Goal: Information Seeking & Learning: Check status

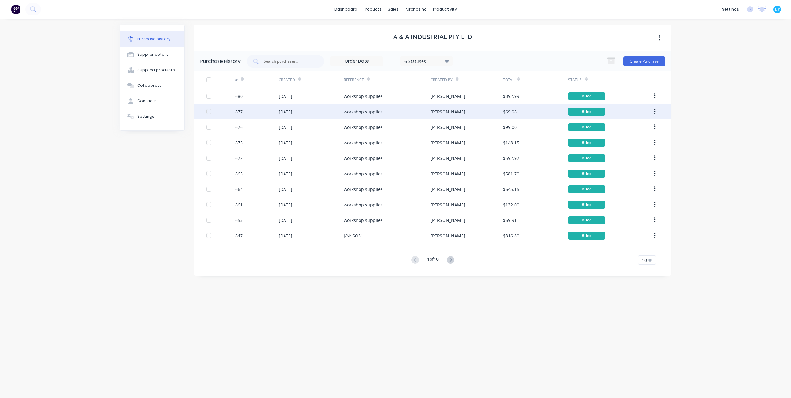
click at [424, 113] on div "workshop supplies" at bounding box center [387, 111] width 87 height 15
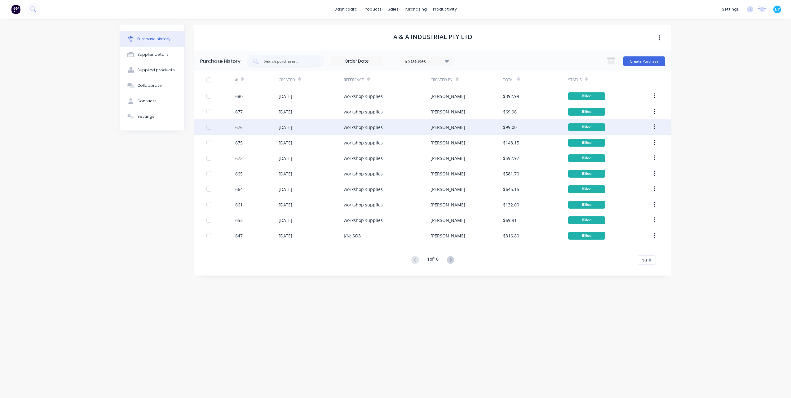
click at [446, 129] on div "[PERSON_NAME]" at bounding box center [466, 126] width 72 height 15
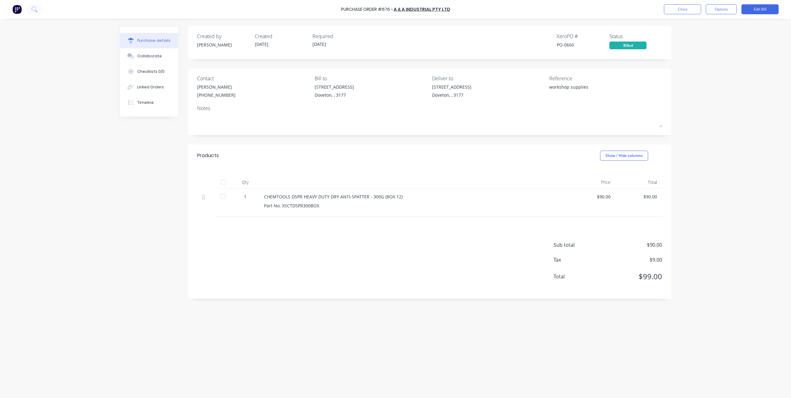
click at [11, 82] on div "Purchase Order #676 - A & A Industrial Pty Ltd Close Options Edit Bill Purchase…" at bounding box center [395, 199] width 791 height 398
click at [524, 110] on div "Notes" at bounding box center [429, 107] width 465 height 7
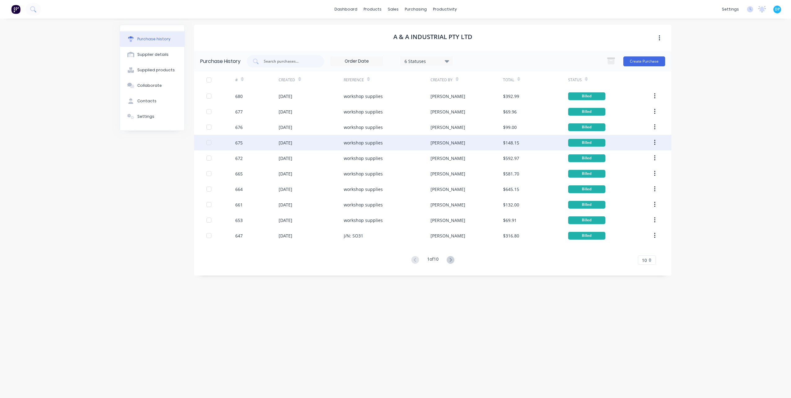
click at [283, 136] on div "[DATE]" at bounding box center [311, 142] width 65 height 15
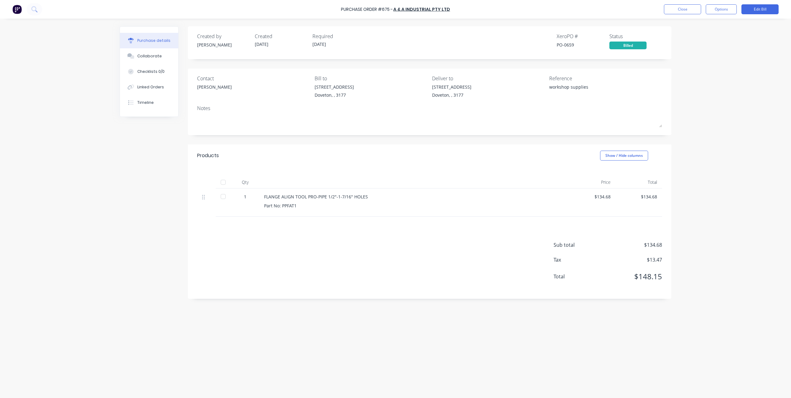
click at [346, 134] on div "Contact [PERSON_NAME] [PERSON_NAME] to [STREET_ADDRESS] Deliver to [STREET_ADDR…" at bounding box center [429, 101] width 483 height 67
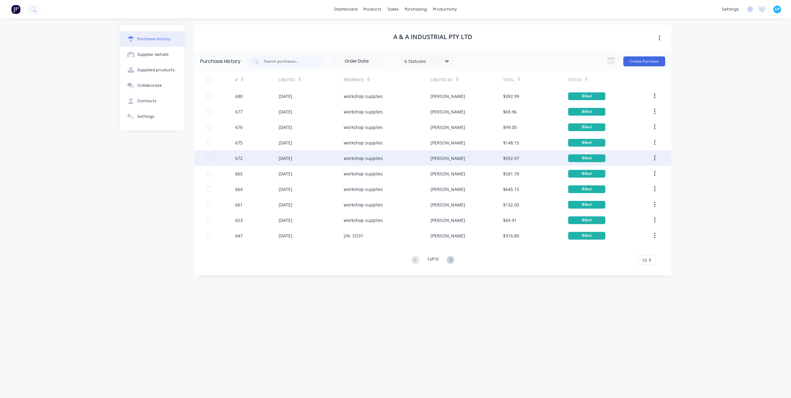
click at [292, 160] on div "[DATE]" at bounding box center [286, 158] width 14 height 7
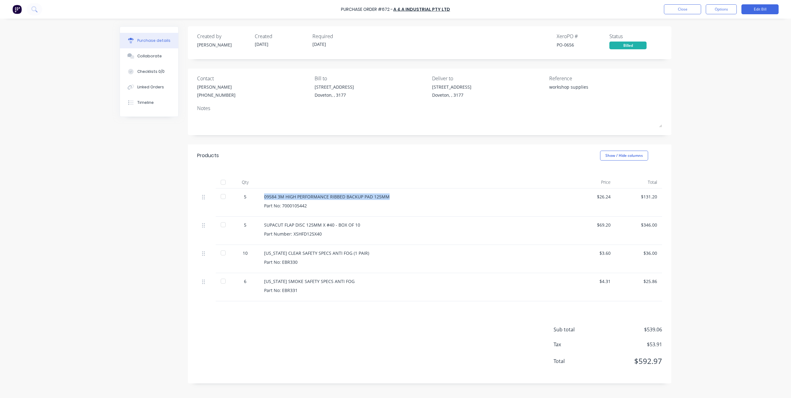
drag, startPoint x: 264, startPoint y: 196, endPoint x: 389, endPoint y: 196, distance: 124.6
click at [389, 196] on div "09584 3M HIGH PERFORMANCE RIBBED BACKUP PAD 125MM" at bounding box center [414, 196] width 300 height 7
click at [148, 187] on div "Created by [PERSON_NAME] Created [DATE] Required [DATE] Xero PO # PO-0656 Statu…" at bounding box center [396, 206] width 552 height 361
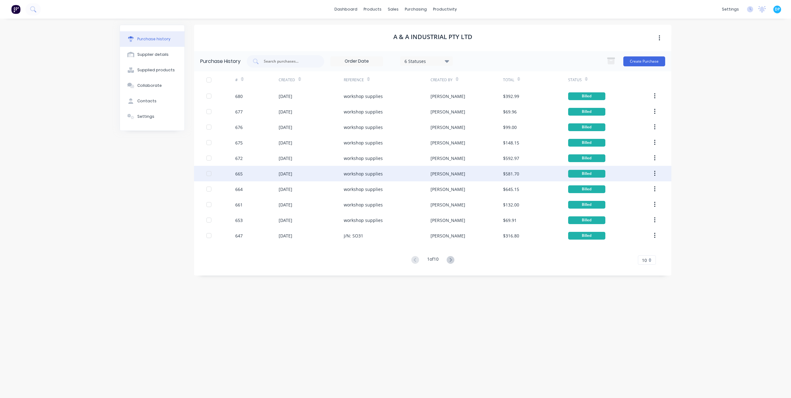
click at [298, 169] on div "[DATE]" at bounding box center [311, 173] width 65 height 15
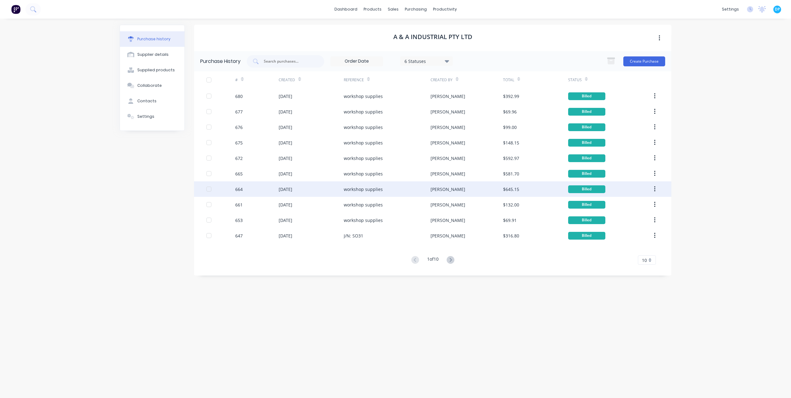
click at [292, 187] on div "[DATE]" at bounding box center [286, 189] width 14 height 7
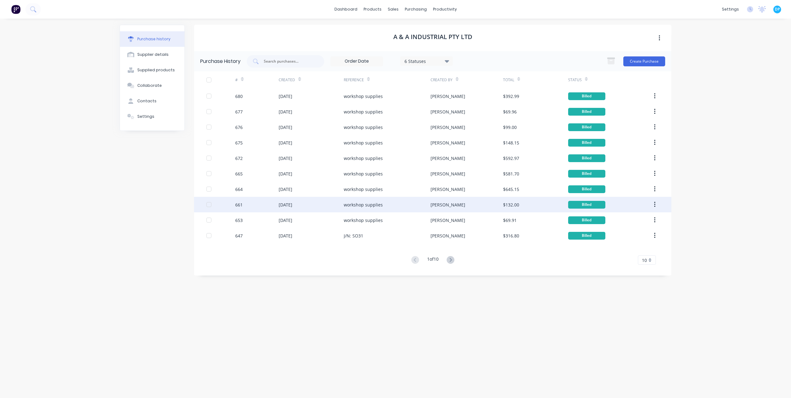
click at [292, 204] on div "[DATE]" at bounding box center [286, 204] width 14 height 7
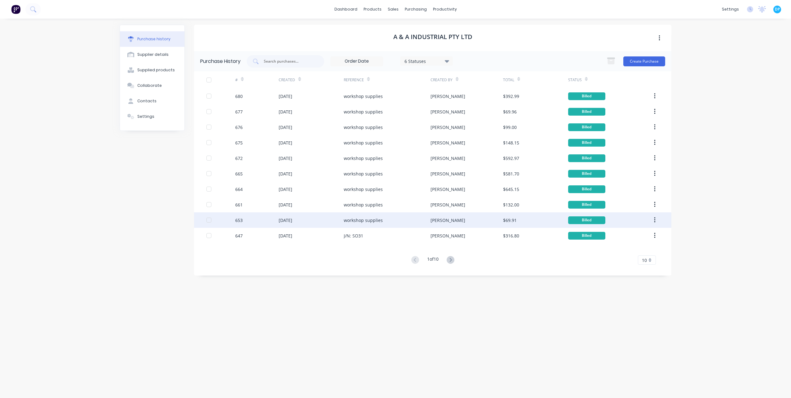
click at [292, 218] on div "[DATE]" at bounding box center [286, 220] width 14 height 7
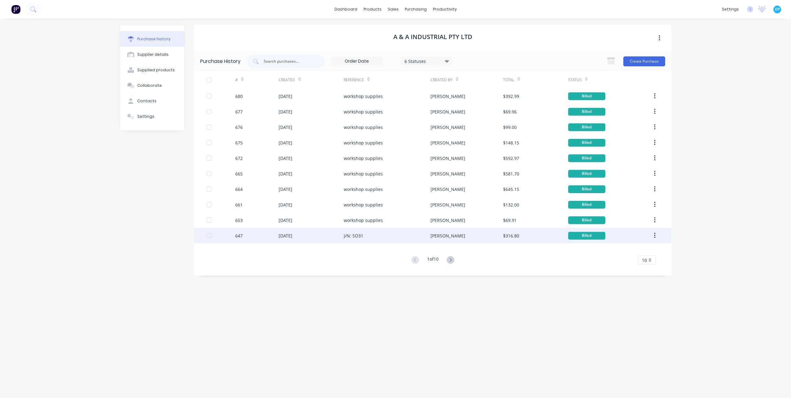
click at [292, 234] on div "[DATE]" at bounding box center [286, 235] width 14 height 7
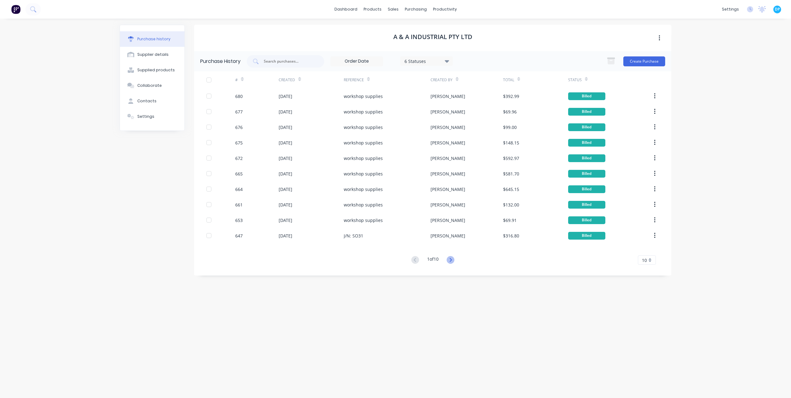
click at [451, 260] on icon at bounding box center [450, 260] width 8 height 8
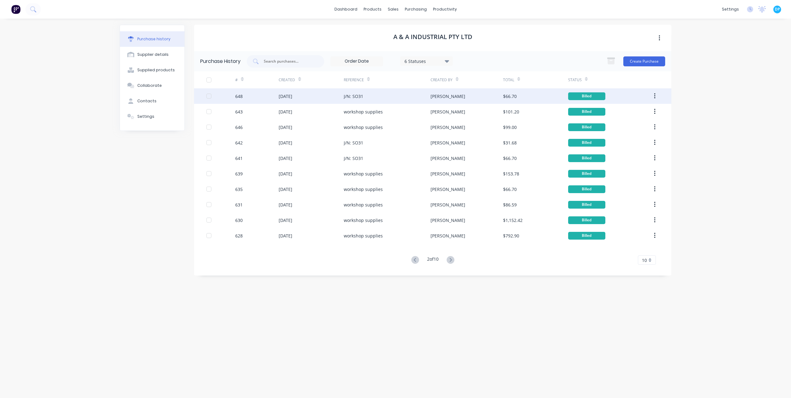
click at [282, 99] on div "[DATE]" at bounding box center [286, 96] width 14 height 7
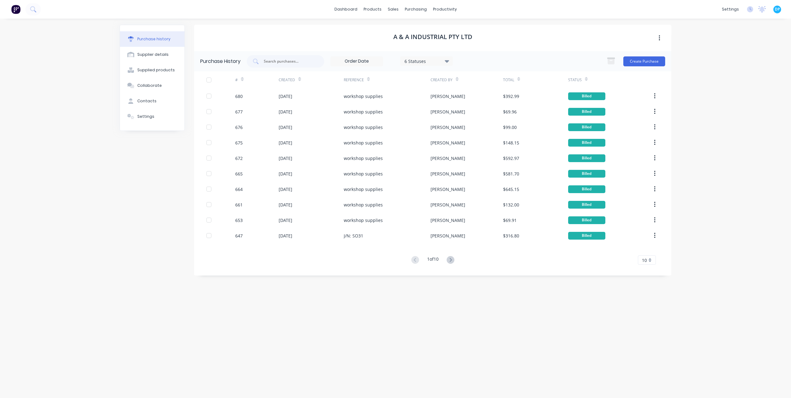
drag, startPoint x: 452, startPoint y: 262, endPoint x: 437, endPoint y: 251, distance: 19.3
click at [452, 262] on icon at bounding box center [450, 260] width 8 height 8
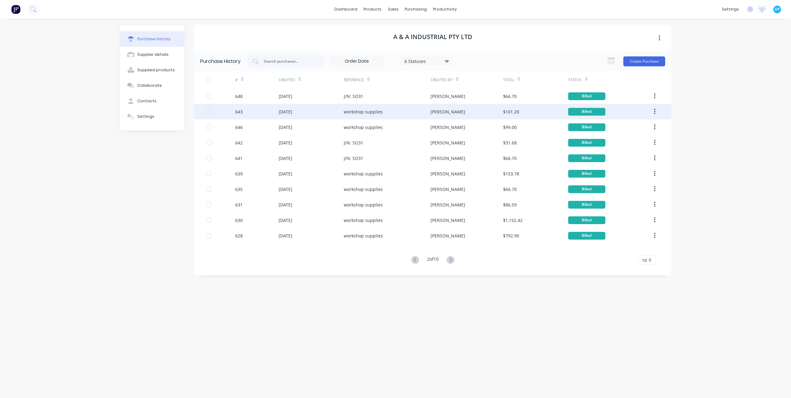
click at [291, 114] on div "[DATE]" at bounding box center [286, 111] width 14 height 7
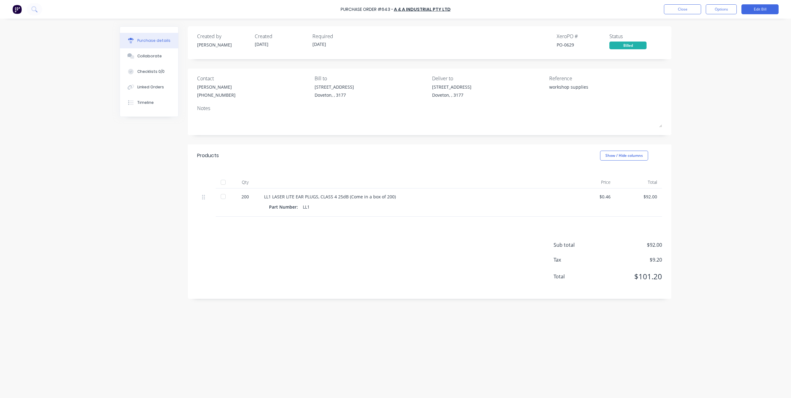
drag, startPoint x: 307, startPoint y: 131, endPoint x: 403, endPoint y: 224, distance: 133.7
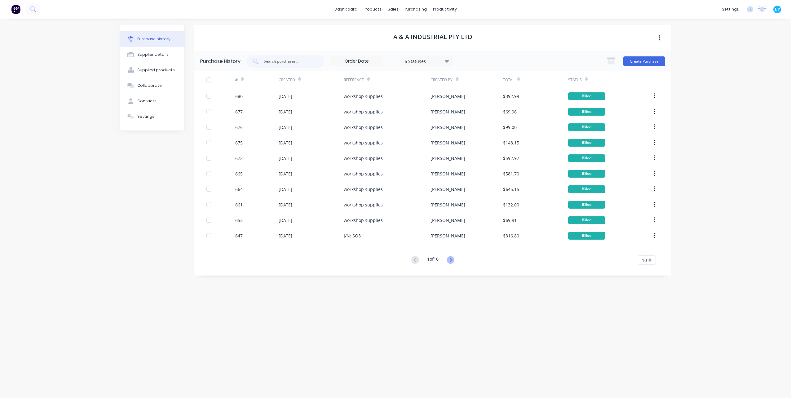
click at [452, 258] on icon at bounding box center [450, 260] width 8 height 8
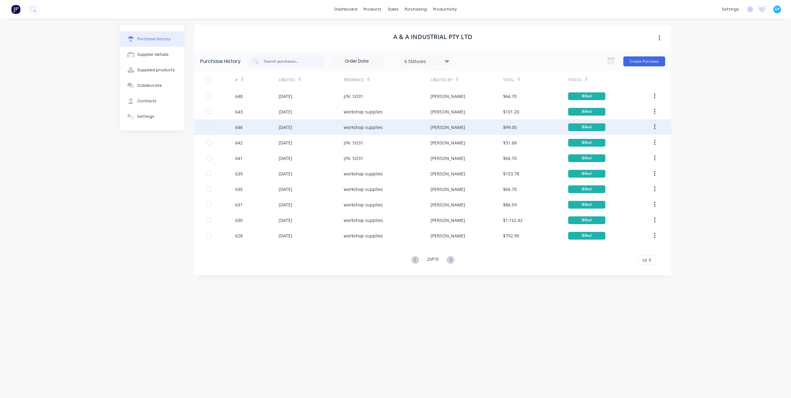
click at [282, 127] on div "[DATE]" at bounding box center [286, 127] width 14 height 7
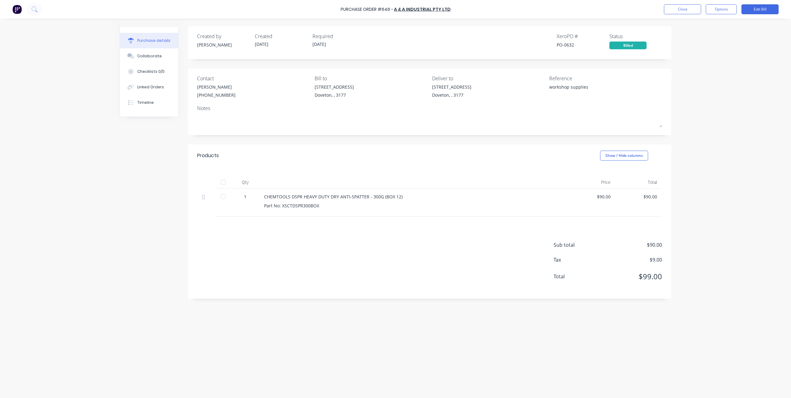
drag, startPoint x: 282, startPoint y: 127, endPoint x: 426, endPoint y: 231, distance: 177.4
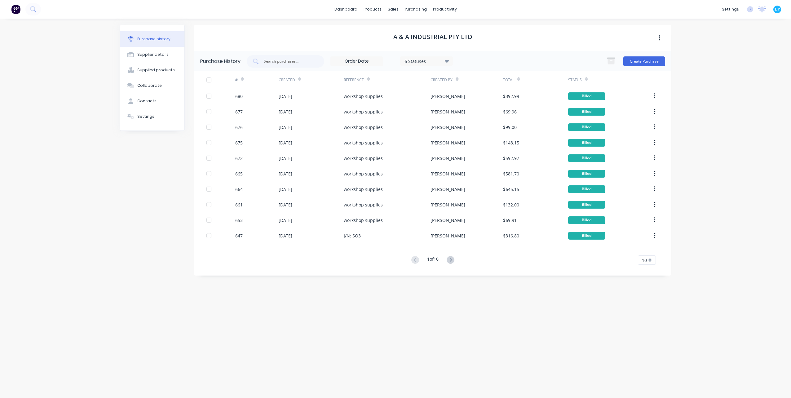
drag, startPoint x: 451, startPoint y: 260, endPoint x: 388, endPoint y: 200, distance: 87.0
click at [451, 260] on icon at bounding box center [450, 260] width 8 height 8
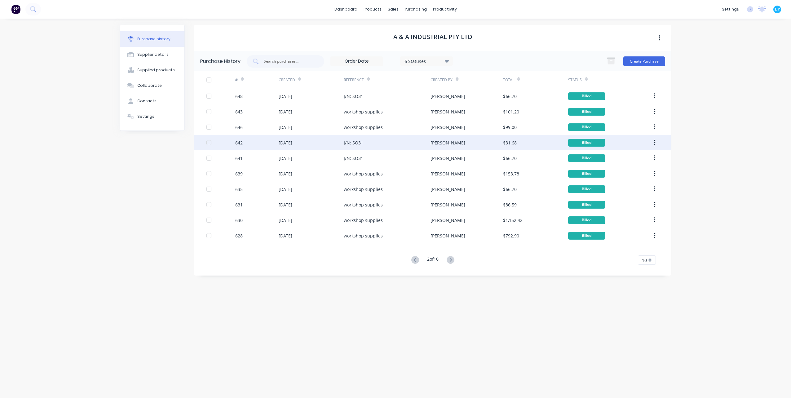
click at [281, 139] on div "[DATE]" at bounding box center [286, 142] width 14 height 7
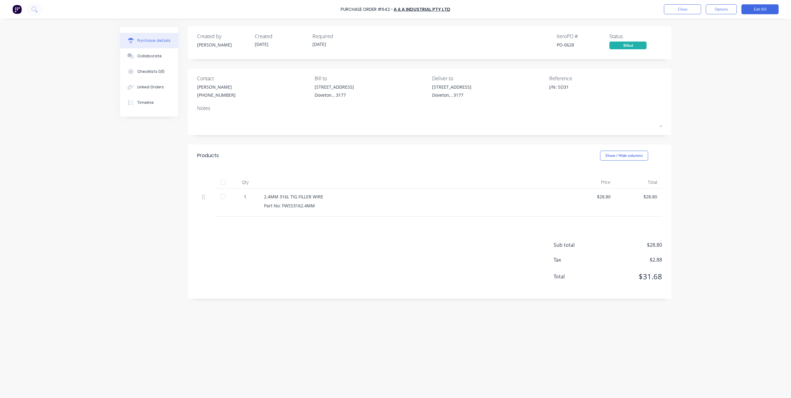
drag, startPoint x: 298, startPoint y: 153, endPoint x: 404, endPoint y: 224, distance: 127.4
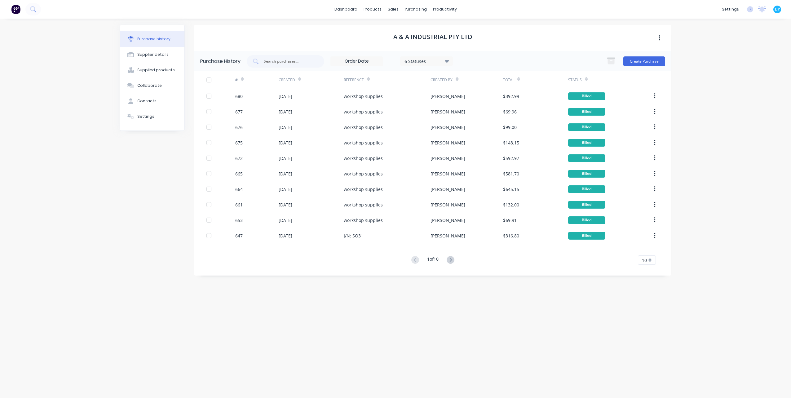
click at [456, 261] on button at bounding box center [450, 260] width 11 height 9
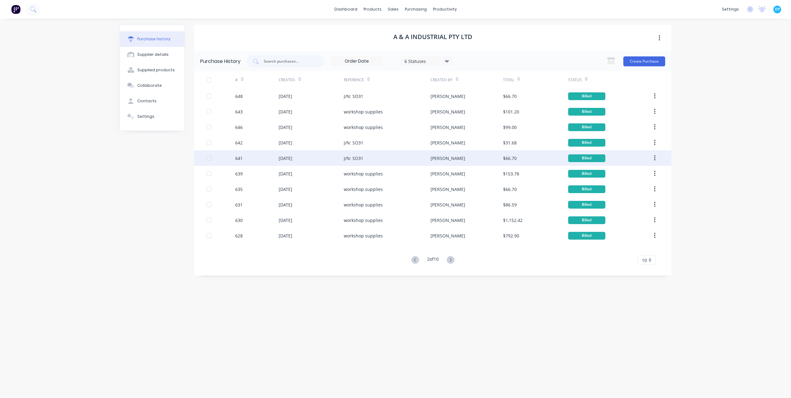
click at [283, 154] on div "[DATE]" at bounding box center [311, 157] width 65 height 15
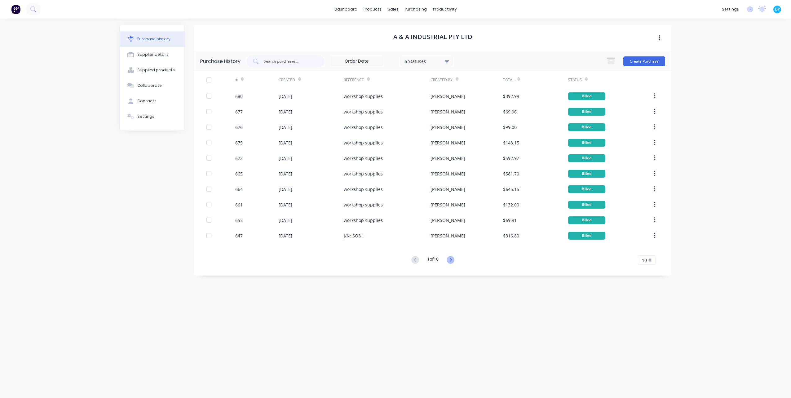
click at [451, 262] on icon at bounding box center [450, 260] width 8 height 8
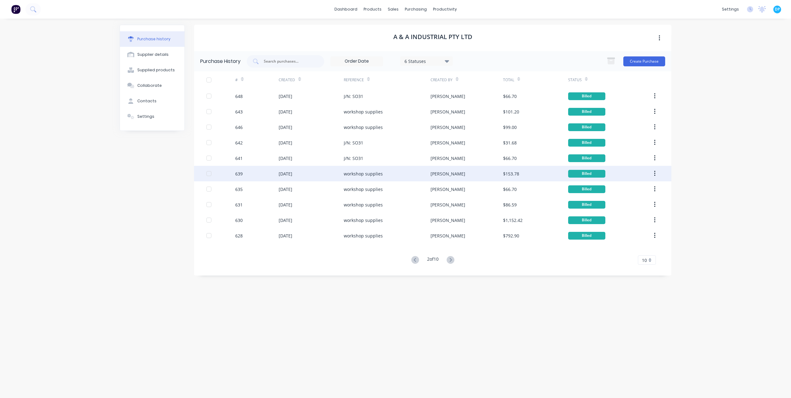
click at [281, 168] on div "[DATE]" at bounding box center [311, 173] width 65 height 15
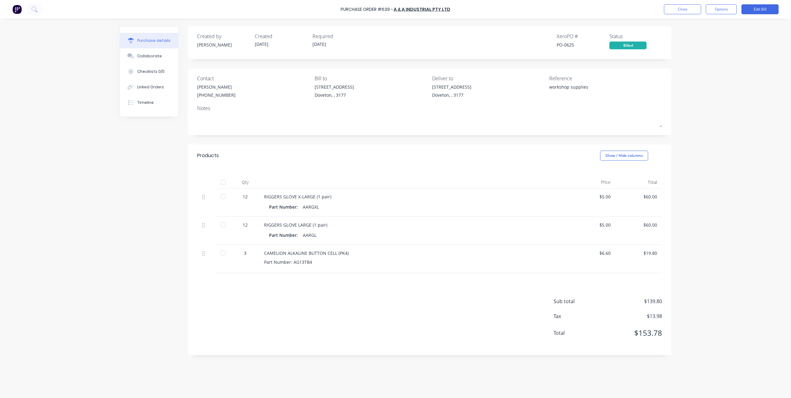
drag, startPoint x: 343, startPoint y: 217, endPoint x: 397, endPoint y: 253, distance: 64.8
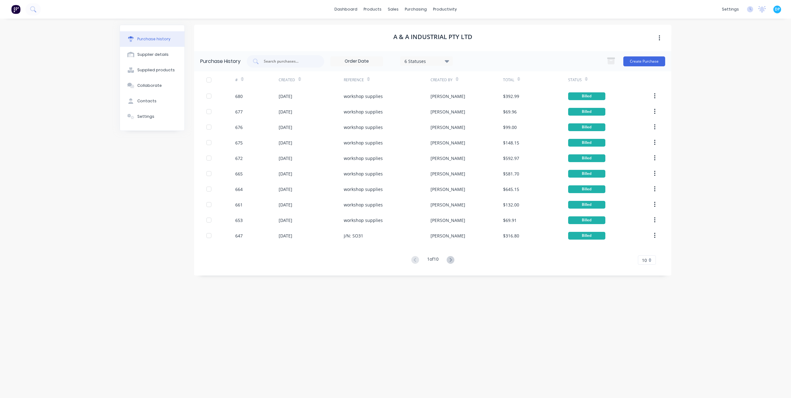
drag, startPoint x: 450, startPoint y: 260, endPoint x: 403, endPoint y: 231, distance: 54.7
click at [450, 260] on icon at bounding box center [450, 260] width 8 height 8
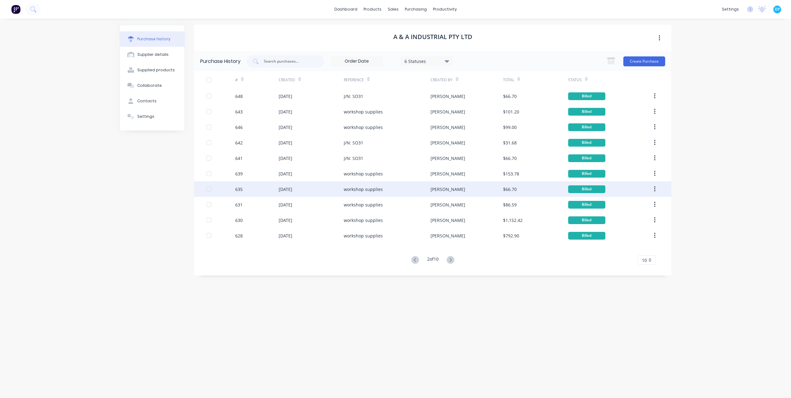
click at [287, 187] on div "[DATE]" at bounding box center [286, 189] width 14 height 7
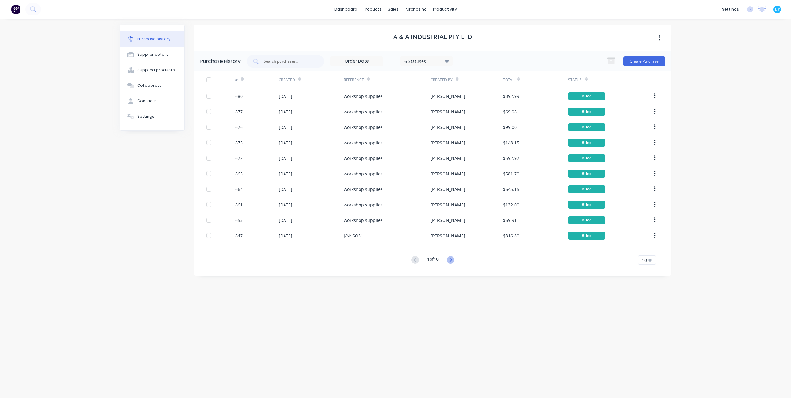
click at [451, 260] on icon at bounding box center [450, 260] width 2 height 4
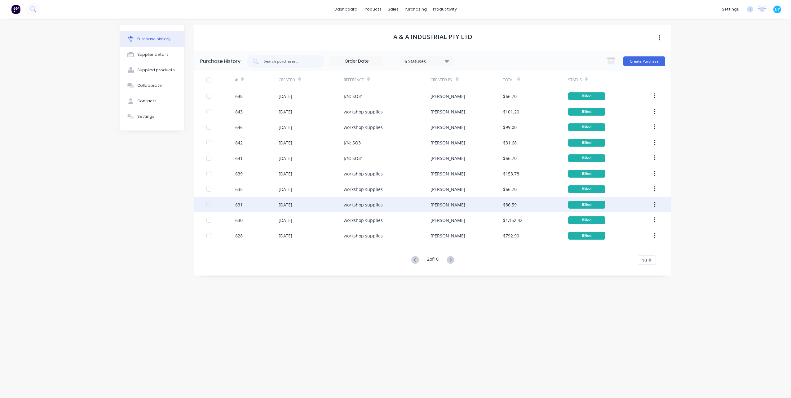
click at [278, 207] on div "631" at bounding box center [256, 204] width 43 height 15
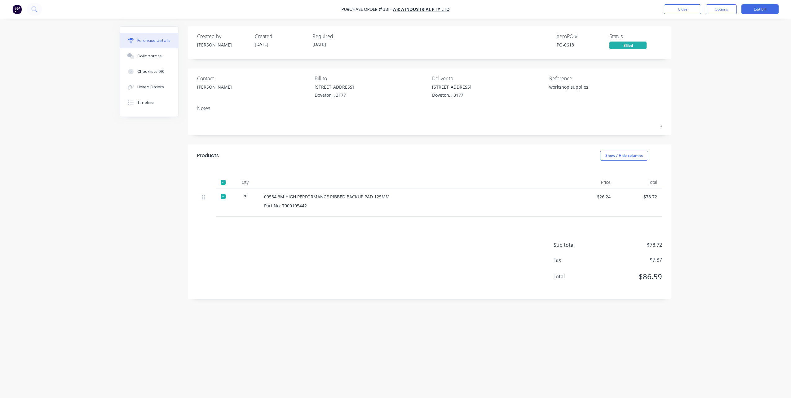
drag, startPoint x: 334, startPoint y: 231, endPoint x: 404, endPoint y: 258, distance: 75.0
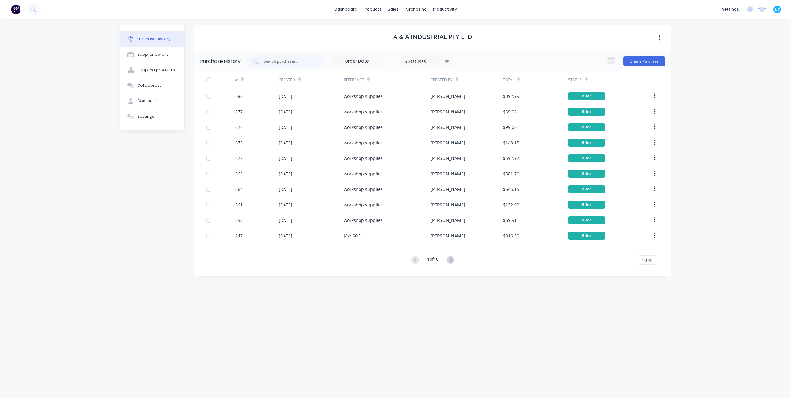
drag, startPoint x: 451, startPoint y: 259, endPoint x: 355, endPoint y: 211, distance: 107.0
click at [451, 259] on icon at bounding box center [450, 260] width 8 height 8
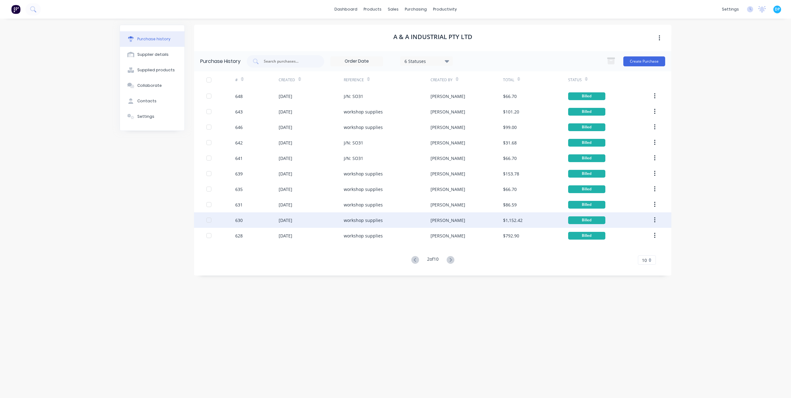
click at [271, 215] on div "630" at bounding box center [256, 219] width 43 height 15
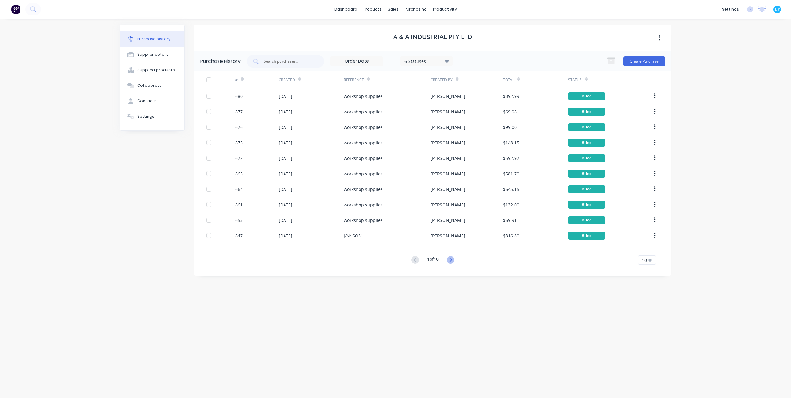
click at [454, 261] on icon at bounding box center [450, 260] width 8 height 8
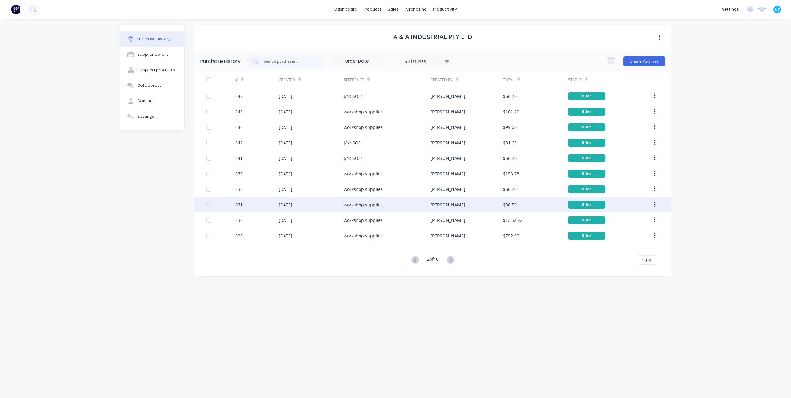
click at [276, 203] on div "631" at bounding box center [256, 204] width 43 height 15
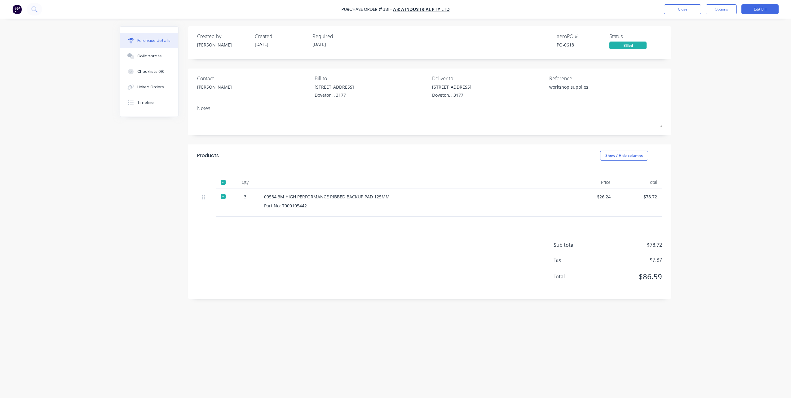
click at [100, 195] on div "Purchase Order #631 - A & A Industrial Pty Ltd Close Options Edit Bill Purchase…" at bounding box center [395, 199] width 791 height 398
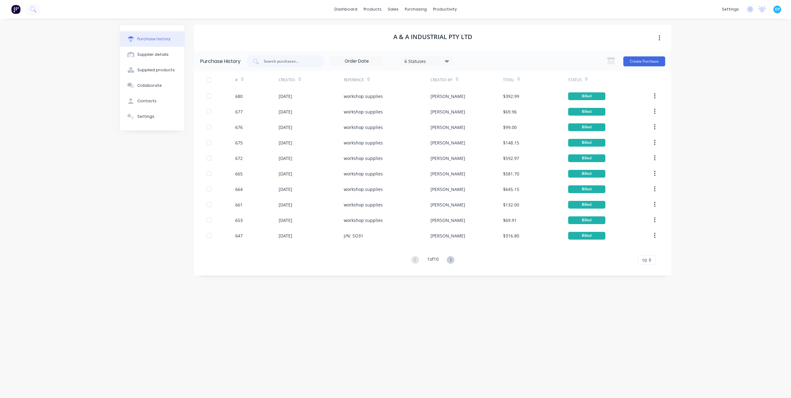
drag, startPoint x: 452, startPoint y: 261, endPoint x: 438, endPoint y: 261, distance: 13.9
click at [452, 261] on icon at bounding box center [450, 260] width 8 height 8
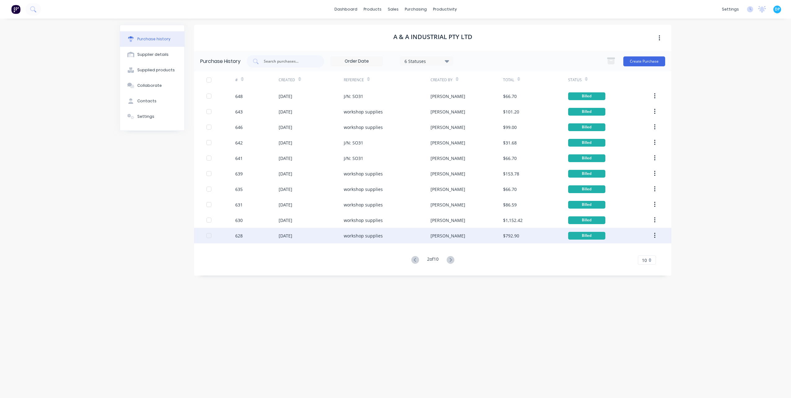
click at [242, 239] on div "628" at bounding box center [256, 235] width 43 height 15
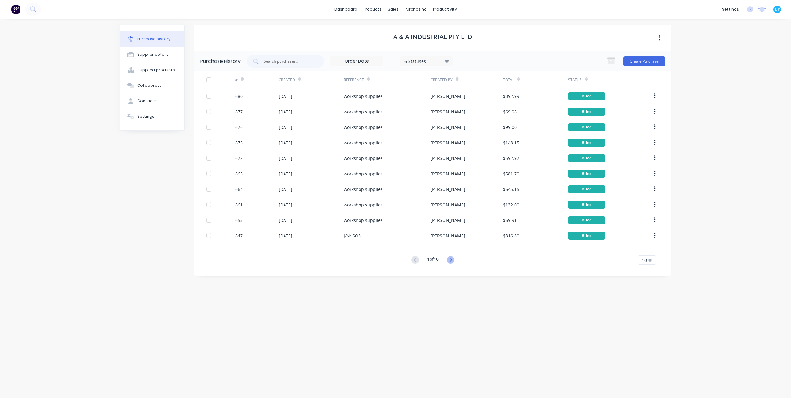
click at [447, 260] on icon at bounding box center [450, 260] width 8 height 8
click at [450, 260] on icon at bounding box center [450, 260] width 8 height 8
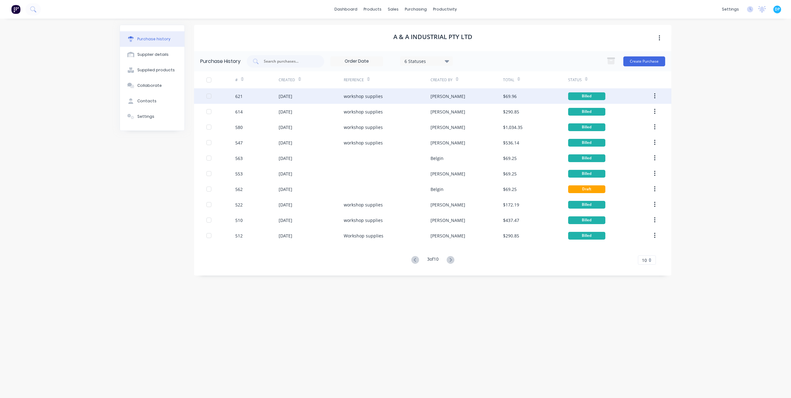
click at [276, 97] on div "621" at bounding box center [256, 95] width 43 height 15
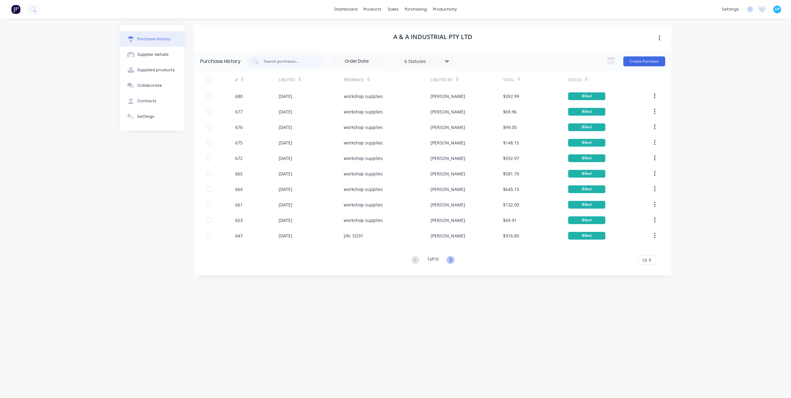
click at [451, 260] on icon at bounding box center [450, 260] width 2 height 4
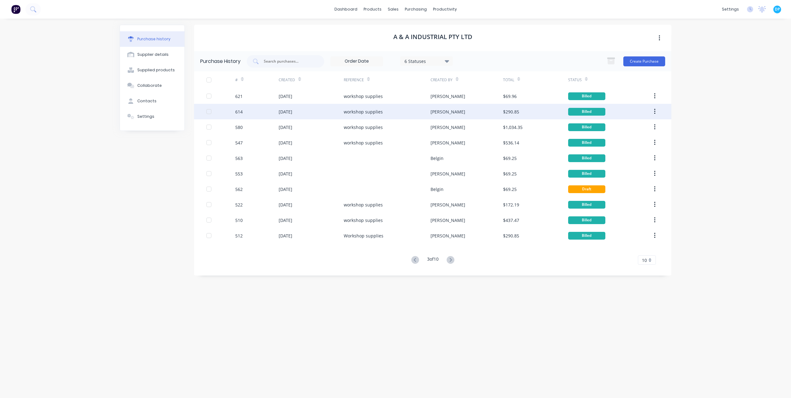
click at [277, 117] on div "614" at bounding box center [256, 111] width 43 height 15
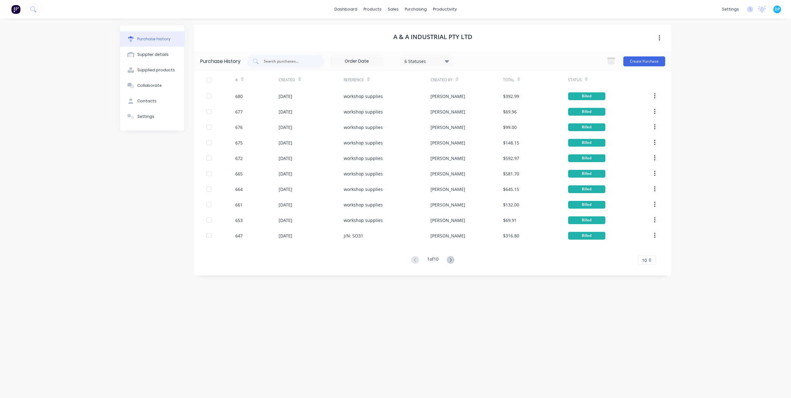
click at [460, 261] on div "1 of 10 10 5 10 15 20 25 30 35" at bounding box center [432, 260] width 477 height 9
click at [454, 261] on icon at bounding box center [450, 260] width 8 height 8
drag, startPoint x: 454, startPoint y: 261, endPoint x: 445, endPoint y: 253, distance: 11.9
click at [454, 261] on icon at bounding box center [450, 260] width 8 height 8
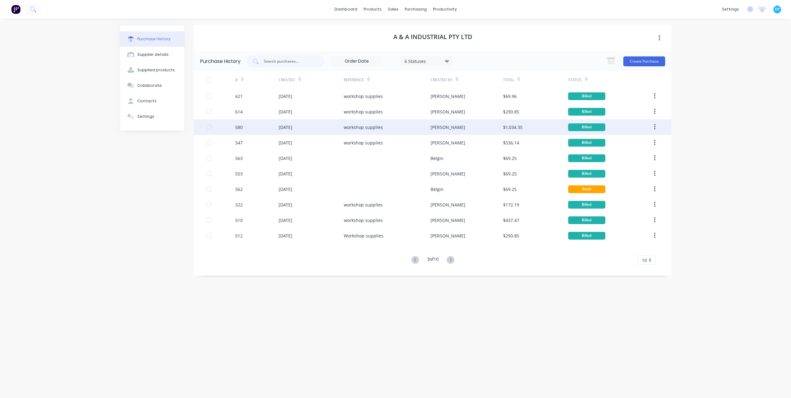
click at [280, 130] on div "[DATE]" at bounding box center [286, 127] width 14 height 7
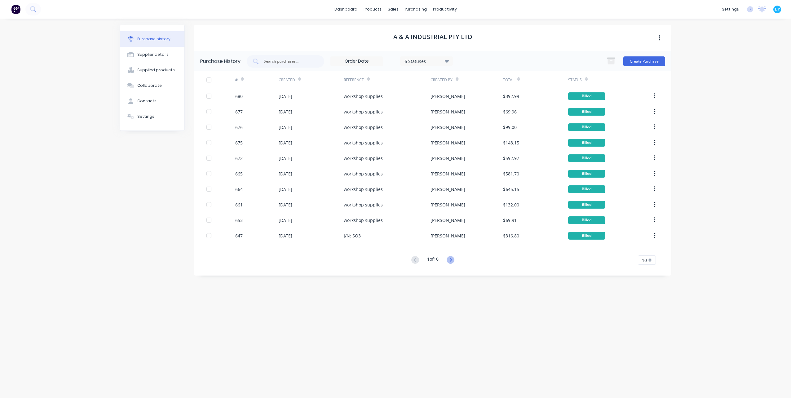
click at [450, 261] on icon at bounding box center [450, 260] width 8 height 8
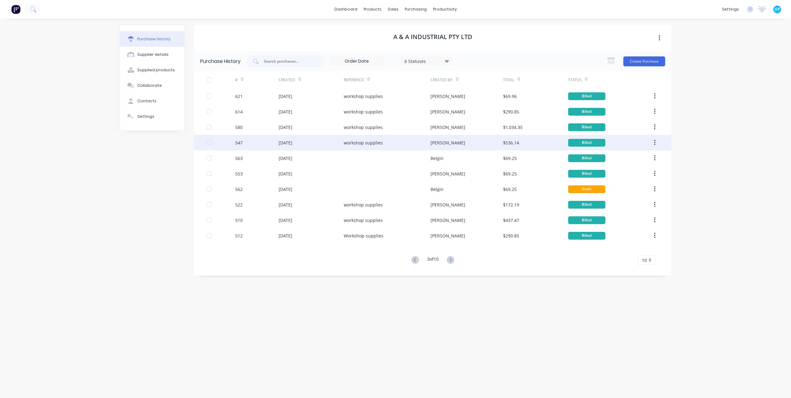
click at [270, 141] on div "547" at bounding box center [256, 142] width 43 height 15
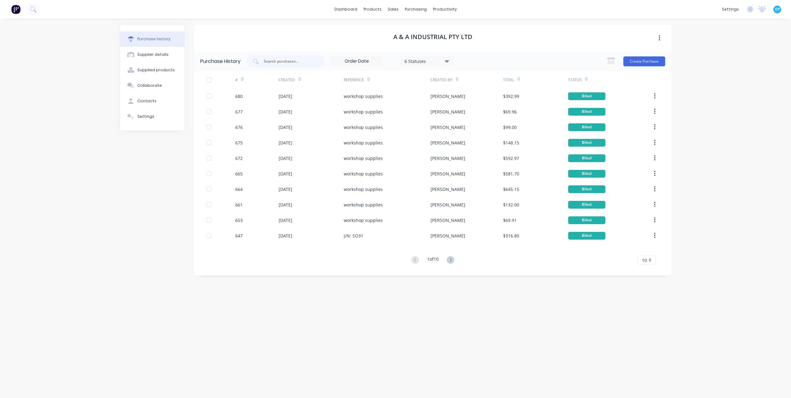
click at [453, 264] on button at bounding box center [450, 260] width 11 height 9
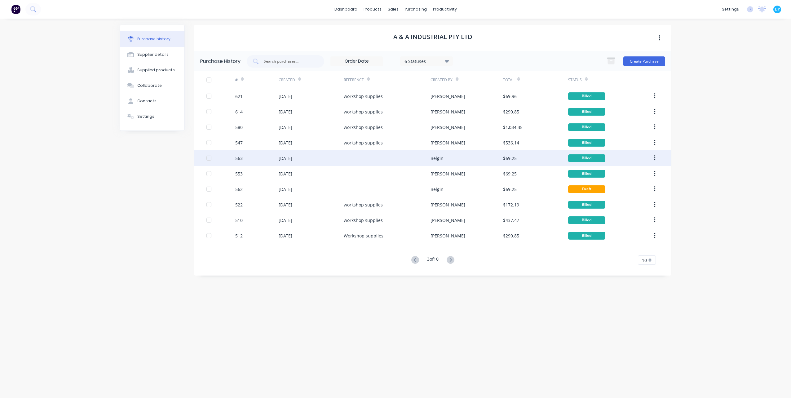
click at [276, 162] on div "563" at bounding box center [256, 157] width 43 height 15
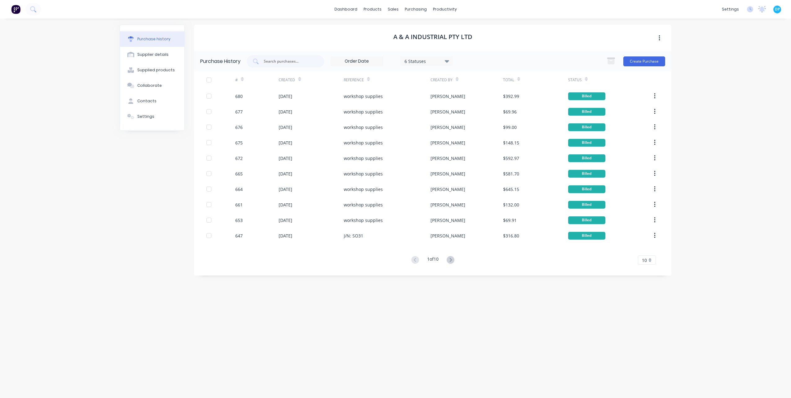
click at [451, 264] on button at bounding box center [450, 260] width 11 height 9
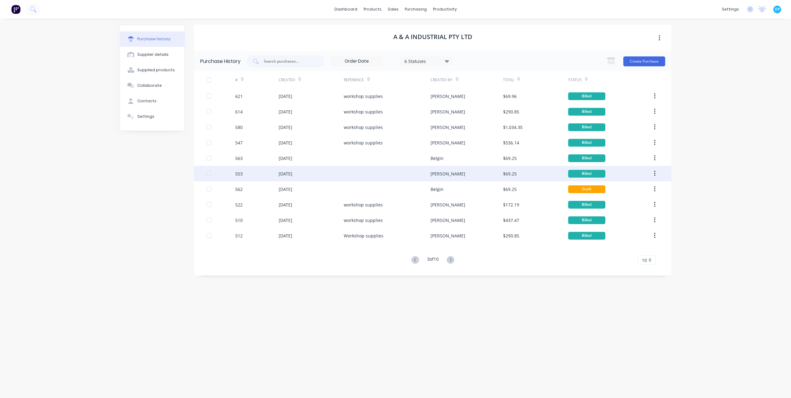
click at [289, 176] on div "[DATE]" at bounding box center [286, 173] width 14 height 7
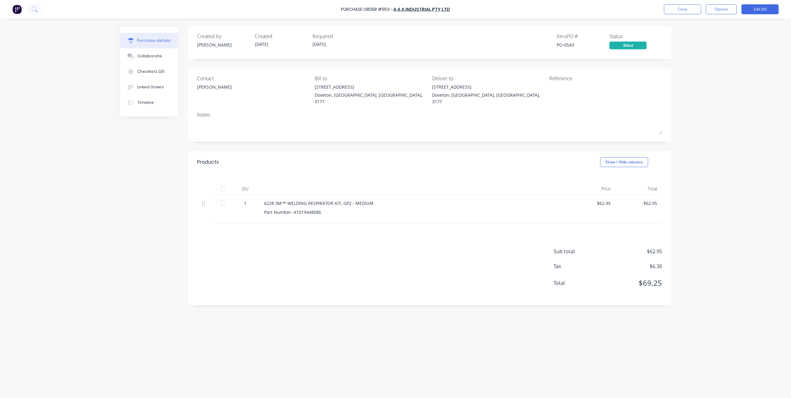
drag, startPoint x: 353, startPoint y: 226, endPoint x: 387, endPoint y: 252, distance: 42.7
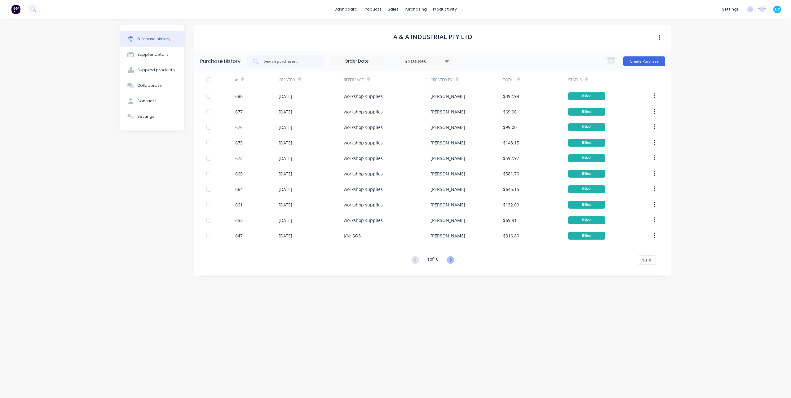
click at [451, 258] on icon at bounding box center [450, 260] width 8 height 8
click at [451, 263] on icon at bounding box center [450, 260] width 8 height 8
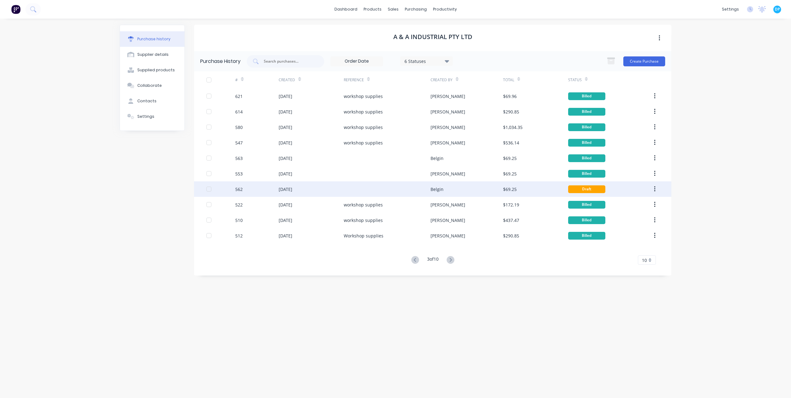
click at [276, 193] on div "562" at bounding box center [256, 188] width 43 height 15
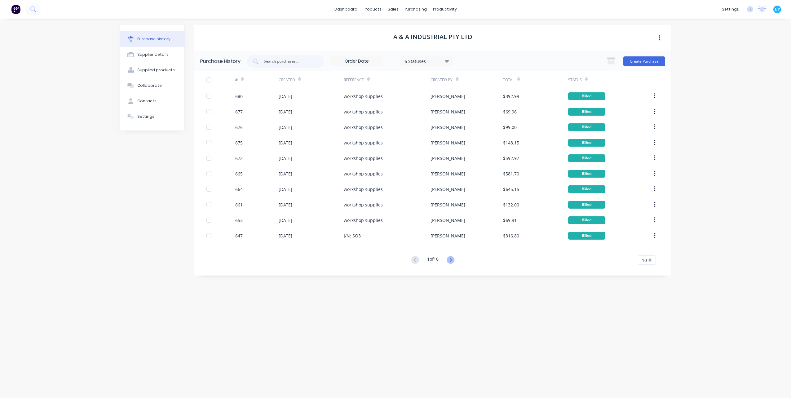
click at [453, 258] on icon at bounding box center [450, 260] width 8 height 8
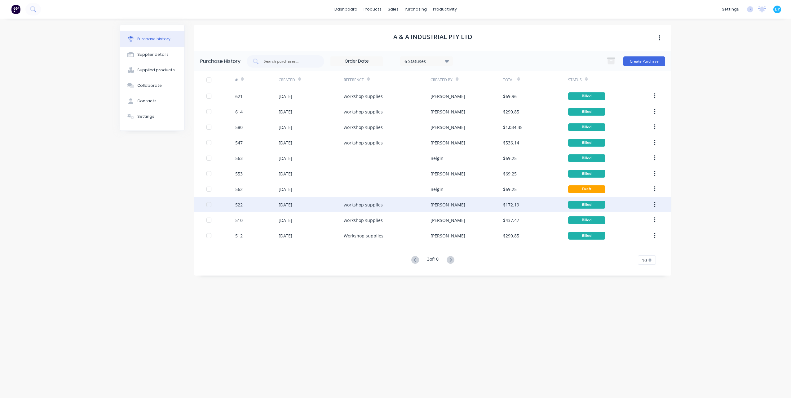
click at [283, 207] on div "[DATE]" at bounding box center [286, 204] width 14 height 7
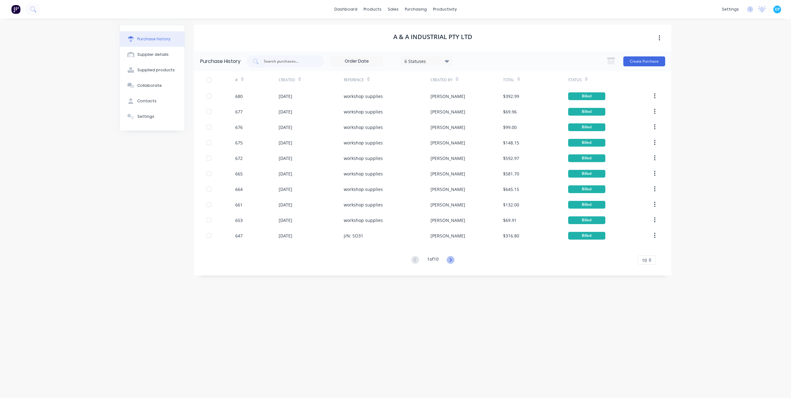
click at [451, 258] on icon at bounding box center [450, 260] width 2 height 4
drag, startPoint x: 451, startPoint y: 258, endPoint x: 446, endPoint y: 260, distance: 5.6
click at [451, 258] on icon at bounding box center [450, 260] width 2 height 4
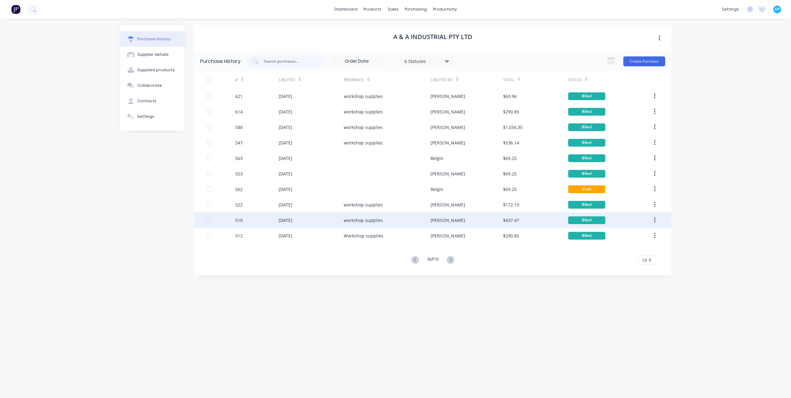
click at [292, 222] on div "[DATE]" at bounding box center [286, 220] width 14 height 7
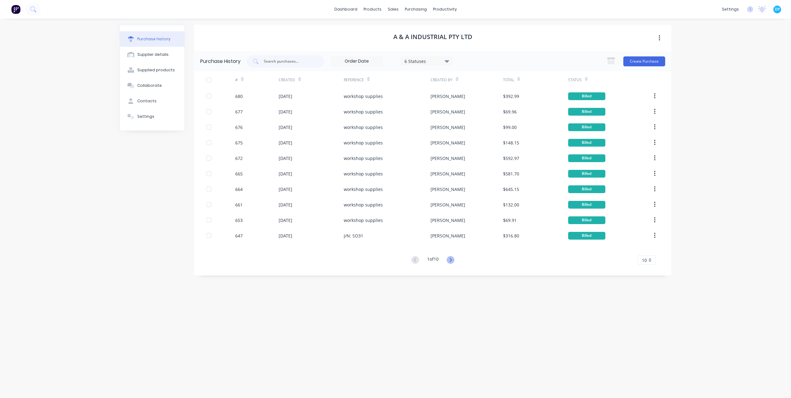
click at [451, 261] on icon at bounding box center [450, 260] width 8 height 8
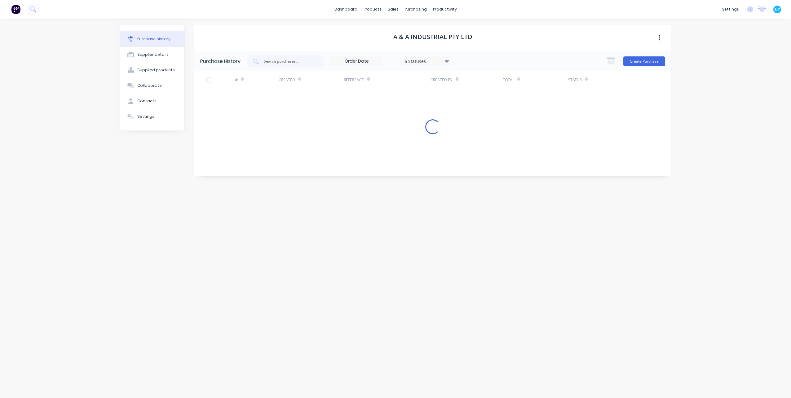
click at [451, 261] on div "A & A Industrial Pty Ltd Purchase History 6 Statuses 6 Statuses Create Purchase…" at bounding box center [432, 205] width 477 height 361
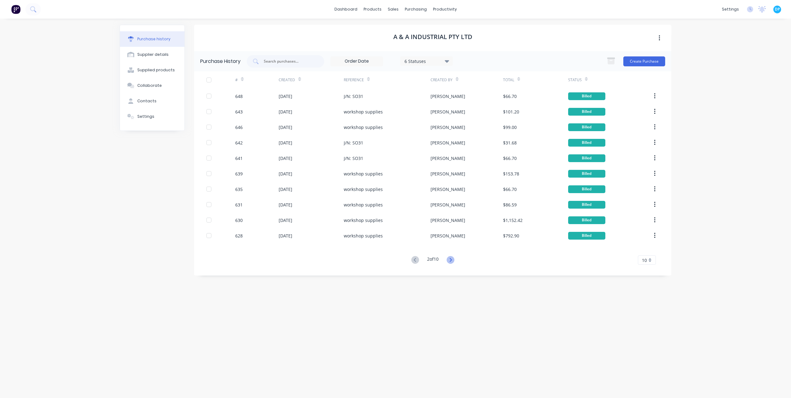
click at [451, 261] on icon at bounding box center [450, 260] width 8 height 8
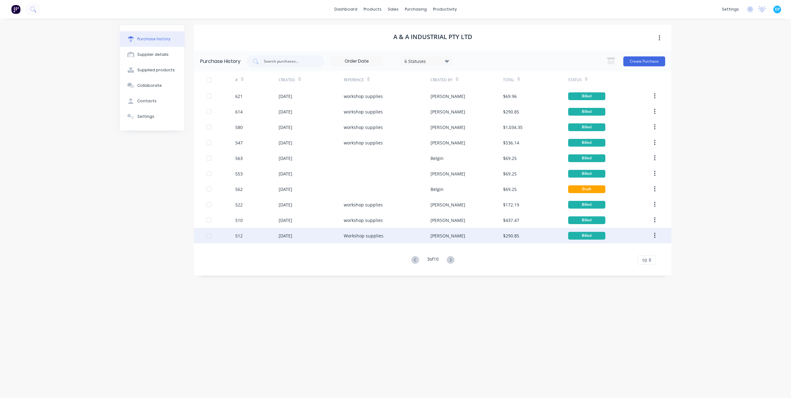
click at [279, 242] on div "[DATE]" at bounding box center [311, 235] width 65 height 15
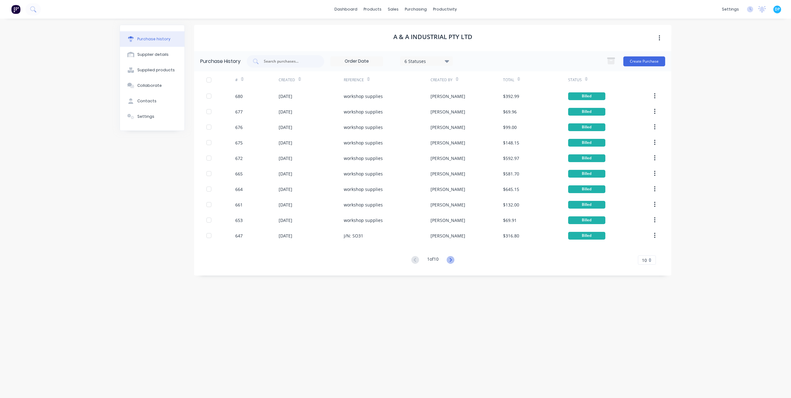
click at [448, 258] on icon at bounding box center [450, 260] width 8 height 8
click at [450, 259] on icon at bounding box center [450, 260] width 8 height 8
drag, startPoint x: 450, startPoint y: 259, endPoint x: 440, endPoint y: 252, distance: 12.9
click at [450, 259] on icon at bounding box center [450, 260] width 8 height 8
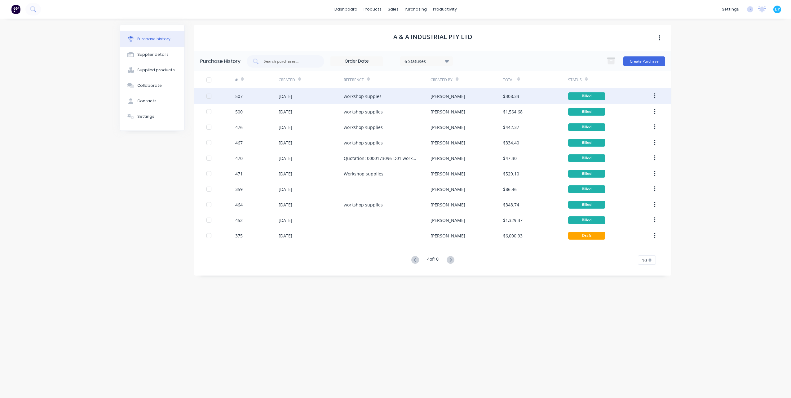
click at [291, 100] on div "[DATE]" at bounding box center [311, 95] width 65 height 15
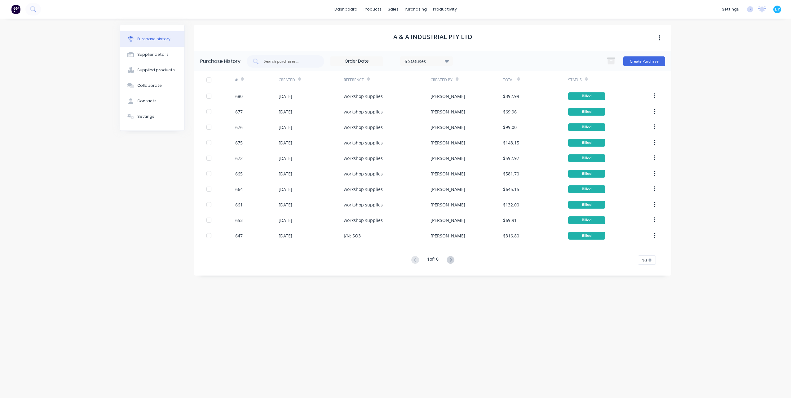
click at [447, 256] on div "1 of 10" at bounding box center [432, 260] width 47 height 9
click at [449, 258] on icon at bounding box center [450, 260] width 8 height 8
click at [450, 260] on icon at bounding box center [450, 260] width 8 height 8
drag, startPoint x: 450, startPoint y: 260, endPoint x: 442, endPoint y: 251, distance: 12.1
click at [450, 260] on icon at bounding box center [450, 260] width 8 height 8
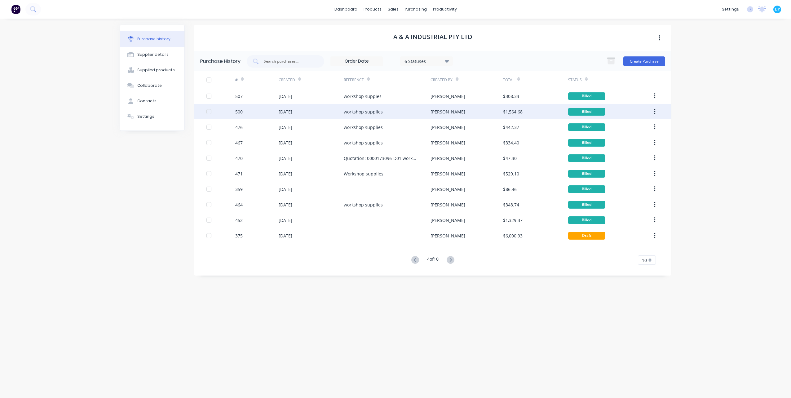
click at [293, 116] on div "[DATE]" at bounding box center [311, 111] width 65 height 15
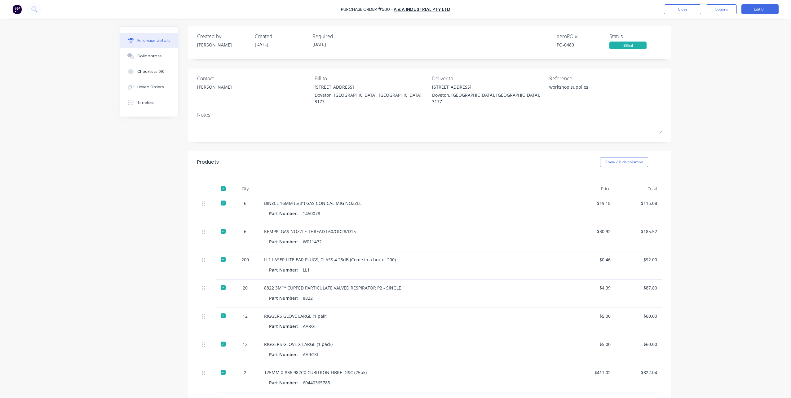
scroll to position [76, 0]
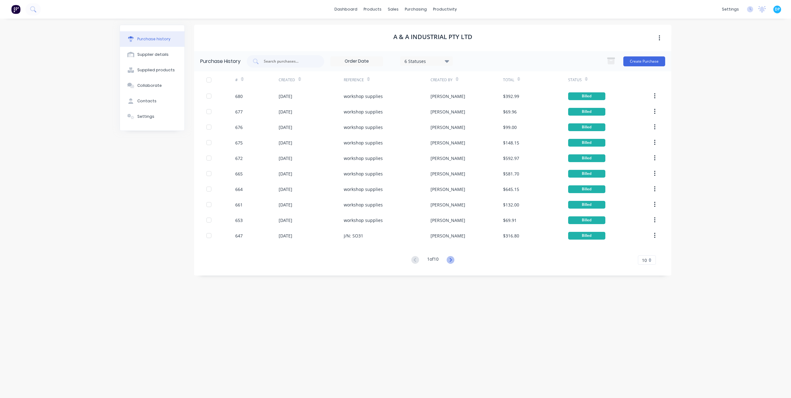
click at [449, 261] on icon at bounding box center [450, 260] width 8 height 8
click at [450, 261] on icon at bounding box center [450, 260] width 8 height 8
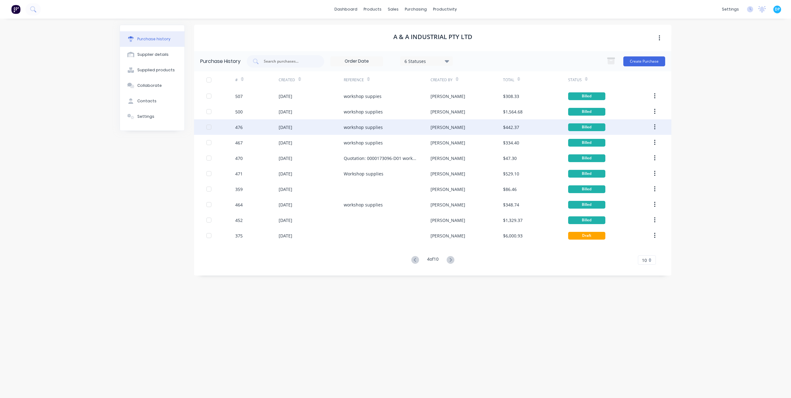
click at [276, 130] on div "476" at bounding box center [256, 126] width 43 height 15
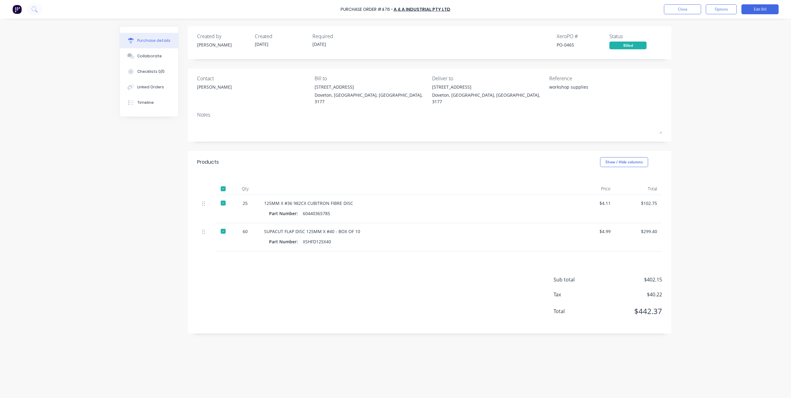
drag, startPoint x: 276, startPoint y: 130, endPoint x: 439, endPoint y: 257, distance: 206.4
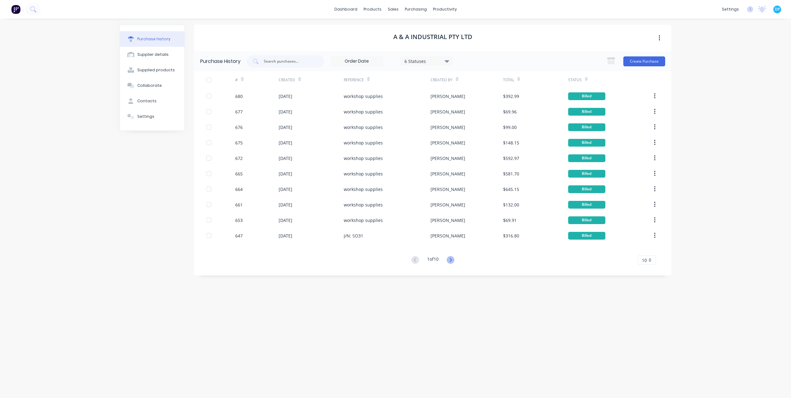
click at [451, 260] on icon at bounding box center [450, 260] width 8 height 8
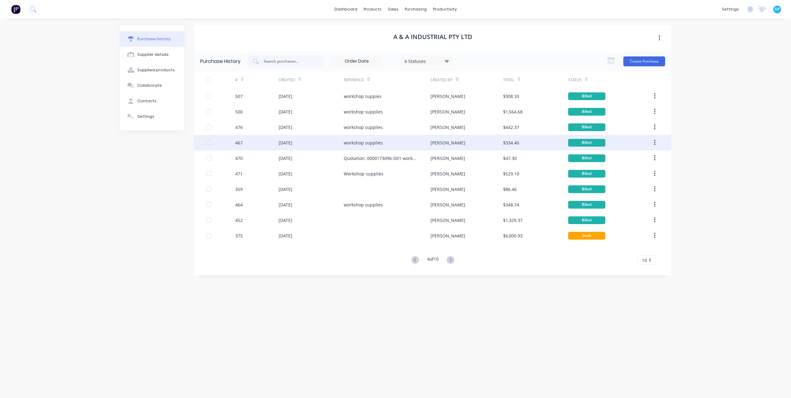
click at [273, 145] on div "467" at bounding box center [256, 142] width 43 height 15
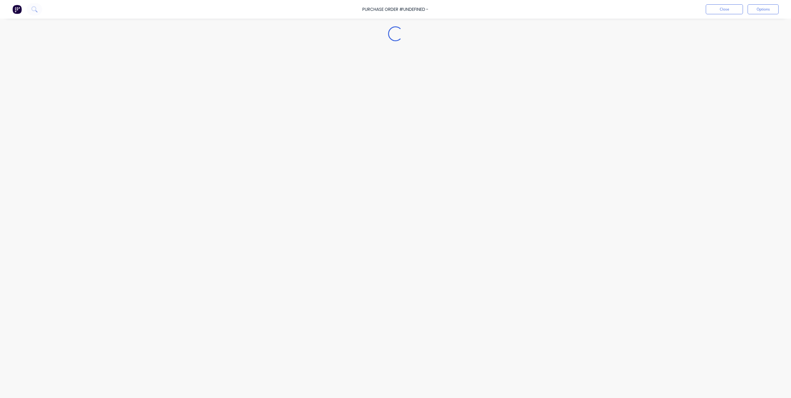
type textarea "x"
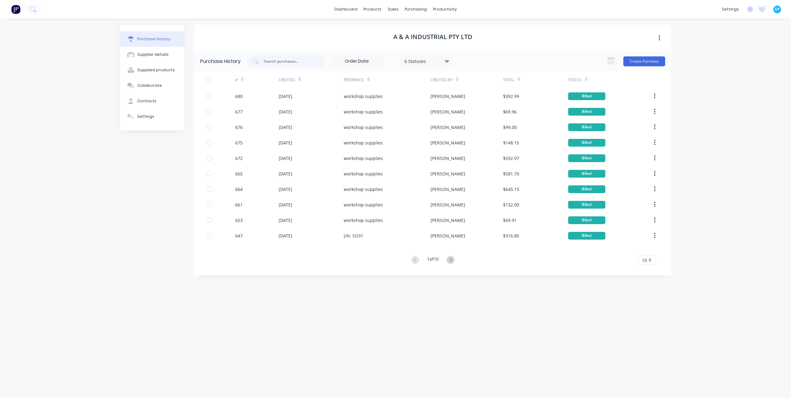
click at [448, 257] on button at bounding box center [450, 260] width 11 height 9
click at [450, 258] on icon at bounding box center [450, 260] width 8 height 8
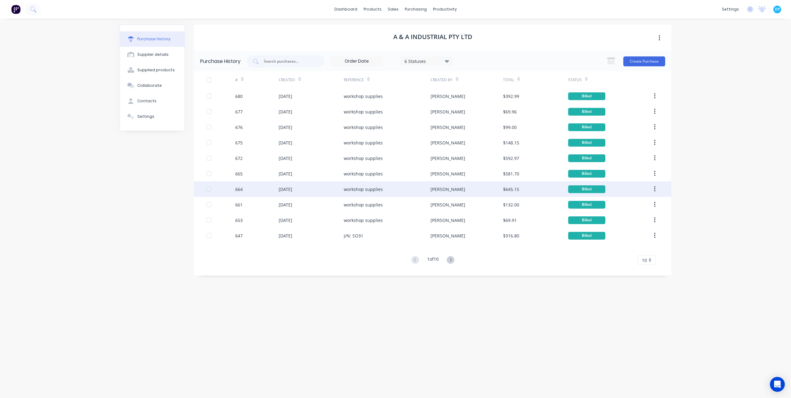
drag, startPoint x: 0, startPoint y: 0, endPoint x: 309, endPoint y: 183, distance: 358.9
type textarea "x"
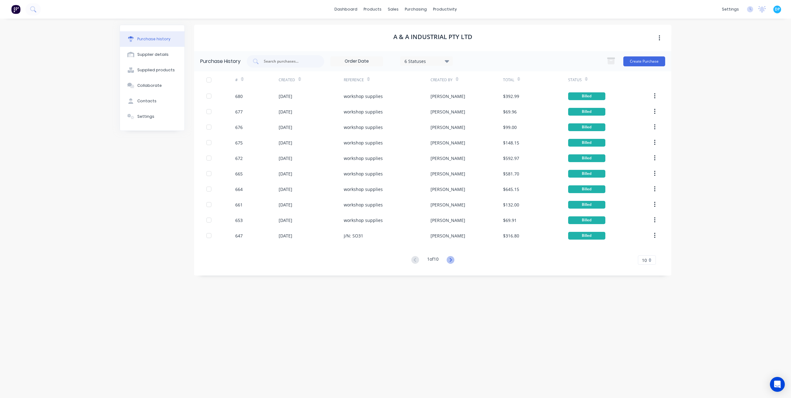
click at [449, 260] on icon at bounding box center [450, 260] width 8 height 8
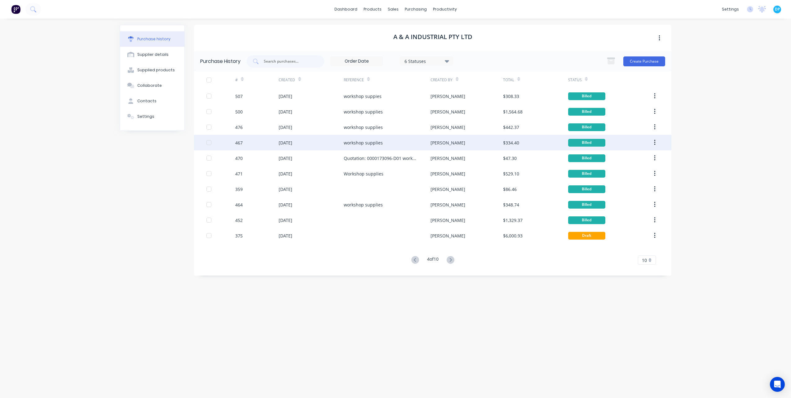
click at [264, 143] on div "467" at bounding box center [256, 142] width 43 height 15
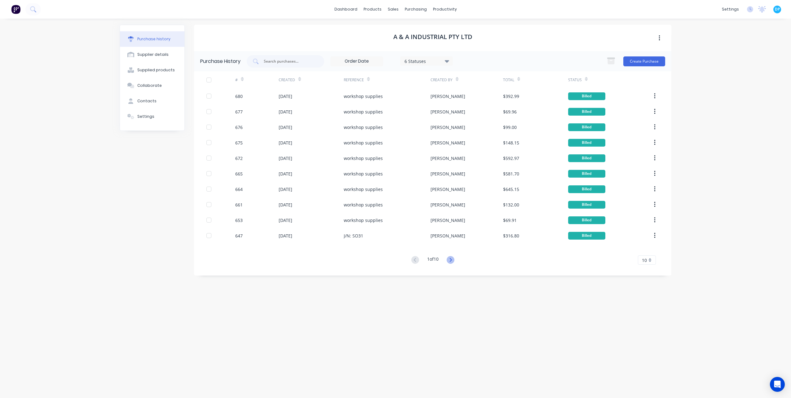
click at [453, 263] on icon at bounding box center [450, 260] width 8 height 8
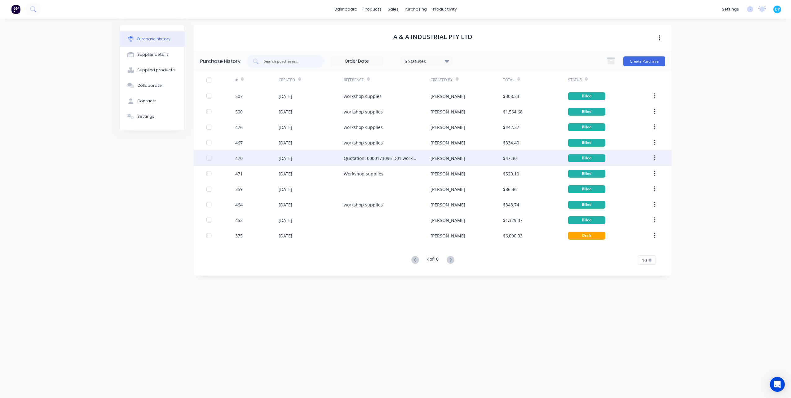
click at [289, 161] on div "[DATE]" at bounding box center [286, 158] width 14 height 7
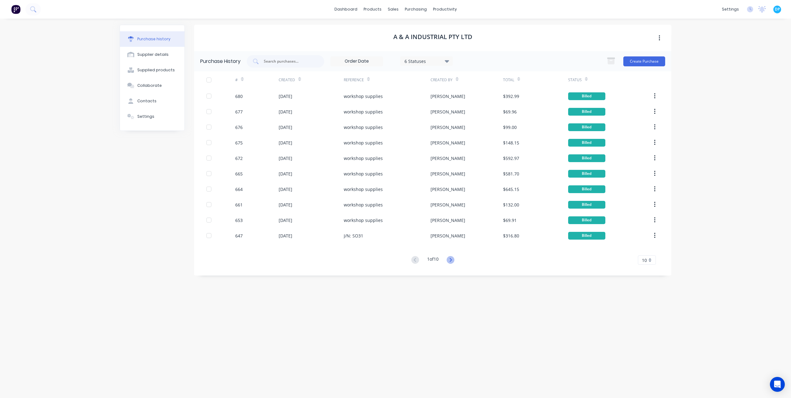
click at [451, 263] on icon at bounding box center [450, 260] width 8 height 8
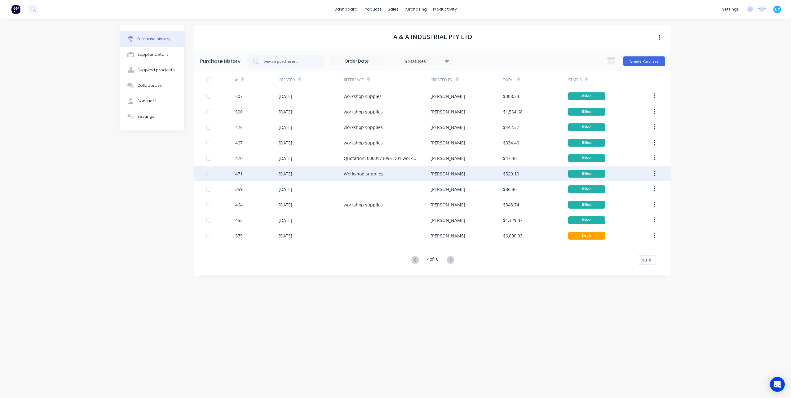
click at [263, 170] on div "471" at bounding box center [256, 173] width 43 height 15
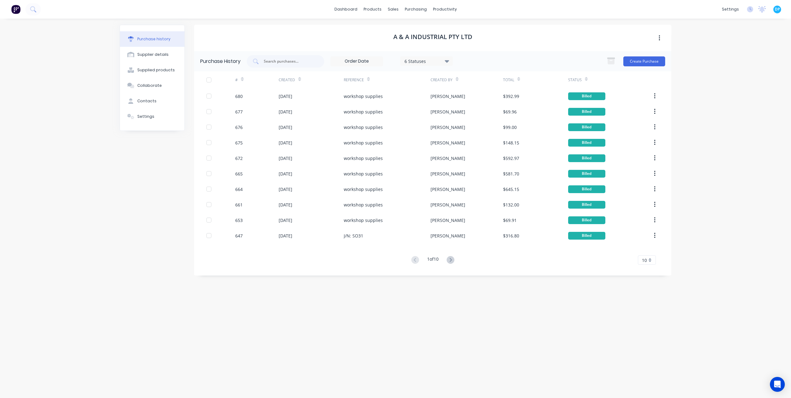
click at [460, 259] on div "1 of 10 10 5 10 15 20 25 30 35" at bounding box center [432, 260] width 477 height 9
click at [452, 261] on icon at bounding box center [450, 260] width 8 height 8
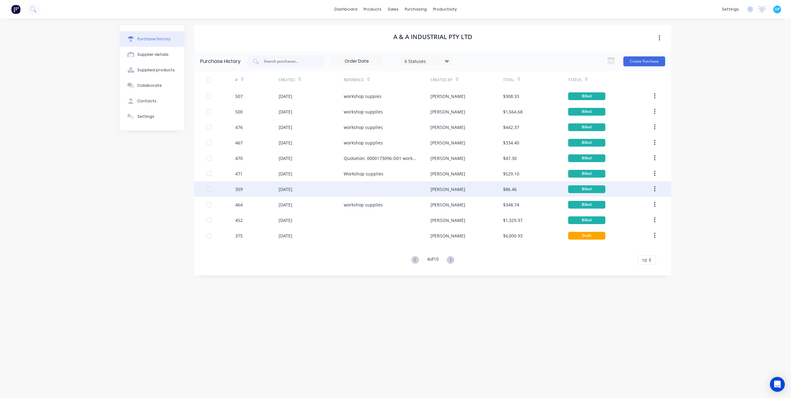
click at [279, 189] on div "[DATE]" at bounding box center [286, 189] width 14 height 7
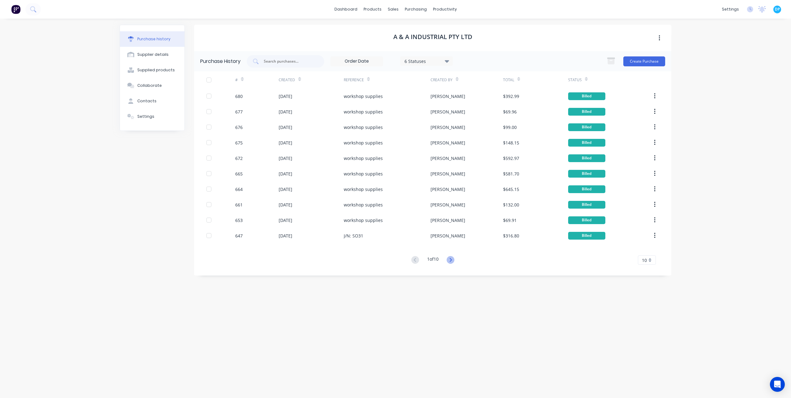
click at [450, 259] on icon at bounding box center [450, 260] width 8 height 8
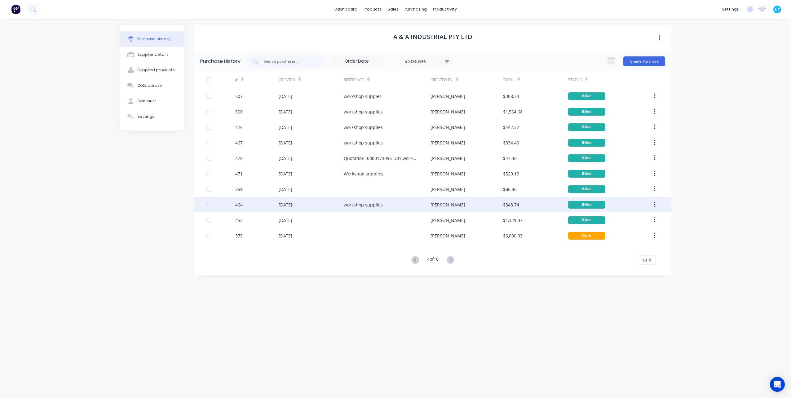
click at [277, 205] on div "464" at bounding box center [256, 204] width 43 height 15
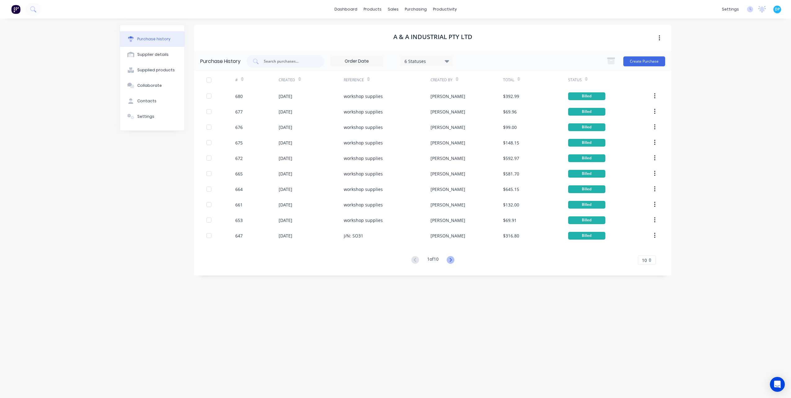
click at [451, 259] on icon at bounding box center [450, 260] width 2 height 4
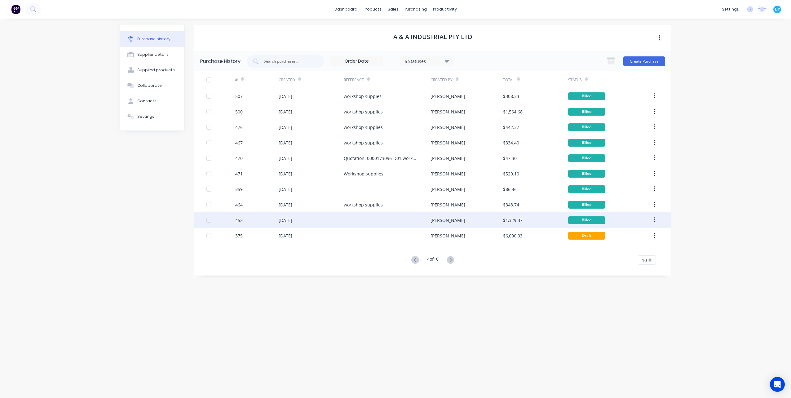
click at [282, 221] on div "[DATE]" at bounding box center [286, 220] width 14 height 7
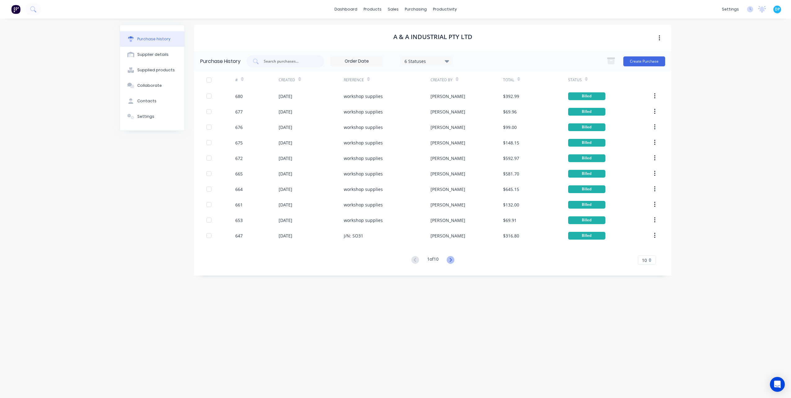
click at [453, 261] on icon at bounding box center [450, 260] width 8 height 8
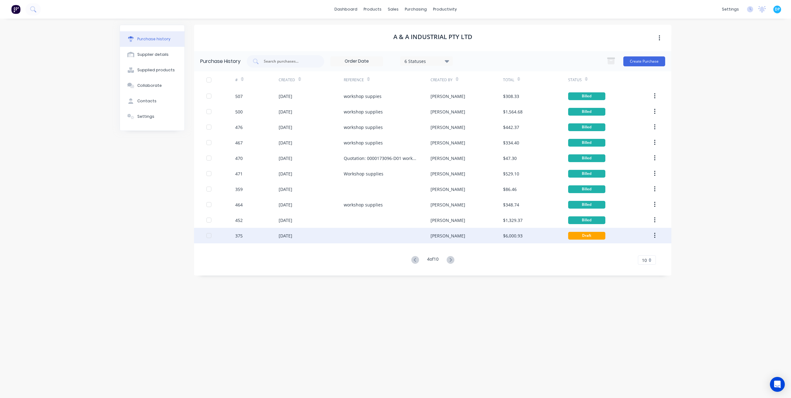
click at [281, 236] on div "[DATE]" at bounding box center [286, 235] width 14 height 7
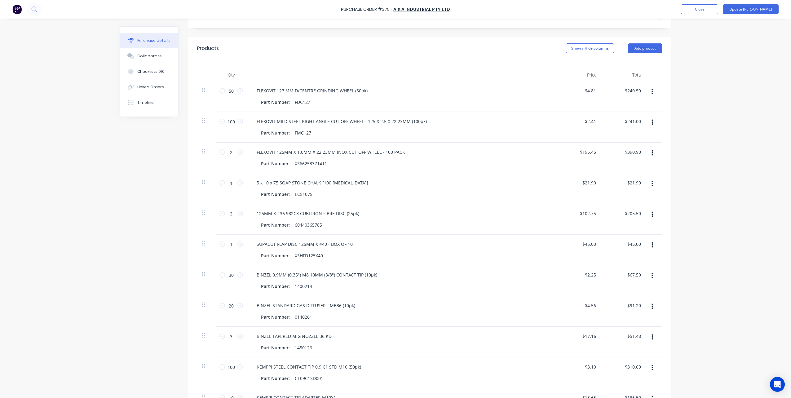
scroll to position [124, 0]
drag, startPoint x: 254, startPoint y: 205, endPoint x: 363, endPoint y: 204, distance: 109.1
click at [364, 208] on div "125MM X #36 982CX CUBITRON FIBRE DISC (25pk)" at bounding box center [402, 212] width 300 height 9
type textarea "x"
click at [718, 11] on button "Close" at bounding box center [699, 9] width 37 height 10
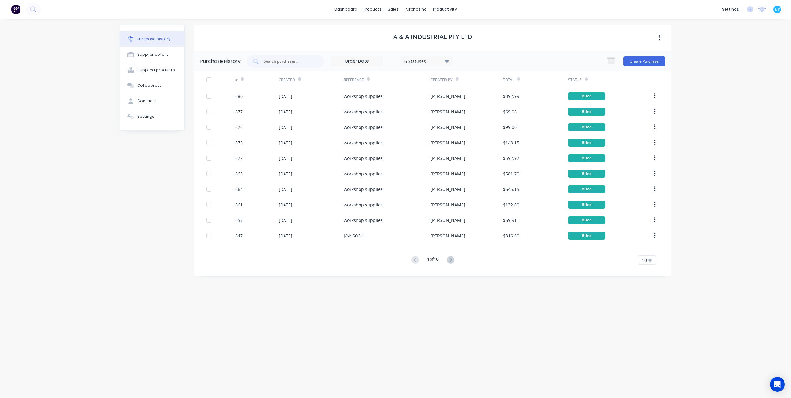
click at [531, 299] on div "A & A Industrial Pty Ltd Purchase History 6 Statuses 6 Statuses Create Purchase…" at bounding box center [432, 205] width 477 height 361
drag, startPoint x: 132, startPoint y: 235, endPoint x: 346, endPoint y: 335, distance: 236.5
click at [132, 235] on div "Purchase history Supplier details Supplied products Collaborate Contacts Settin…" at bounding box center [152, 205] width 65 height 361
drag, startPoint x: 688, startPoint y: 216, endPoint x: 426, endPoint y: 377, distance: 307.1
click at [688, 216] on div "dashboard products sales purchasing productivity dashboard products Product Cat…" at bounding box center [395, 199] width 791 height 398
